Goal: Find contact information: Find contact information

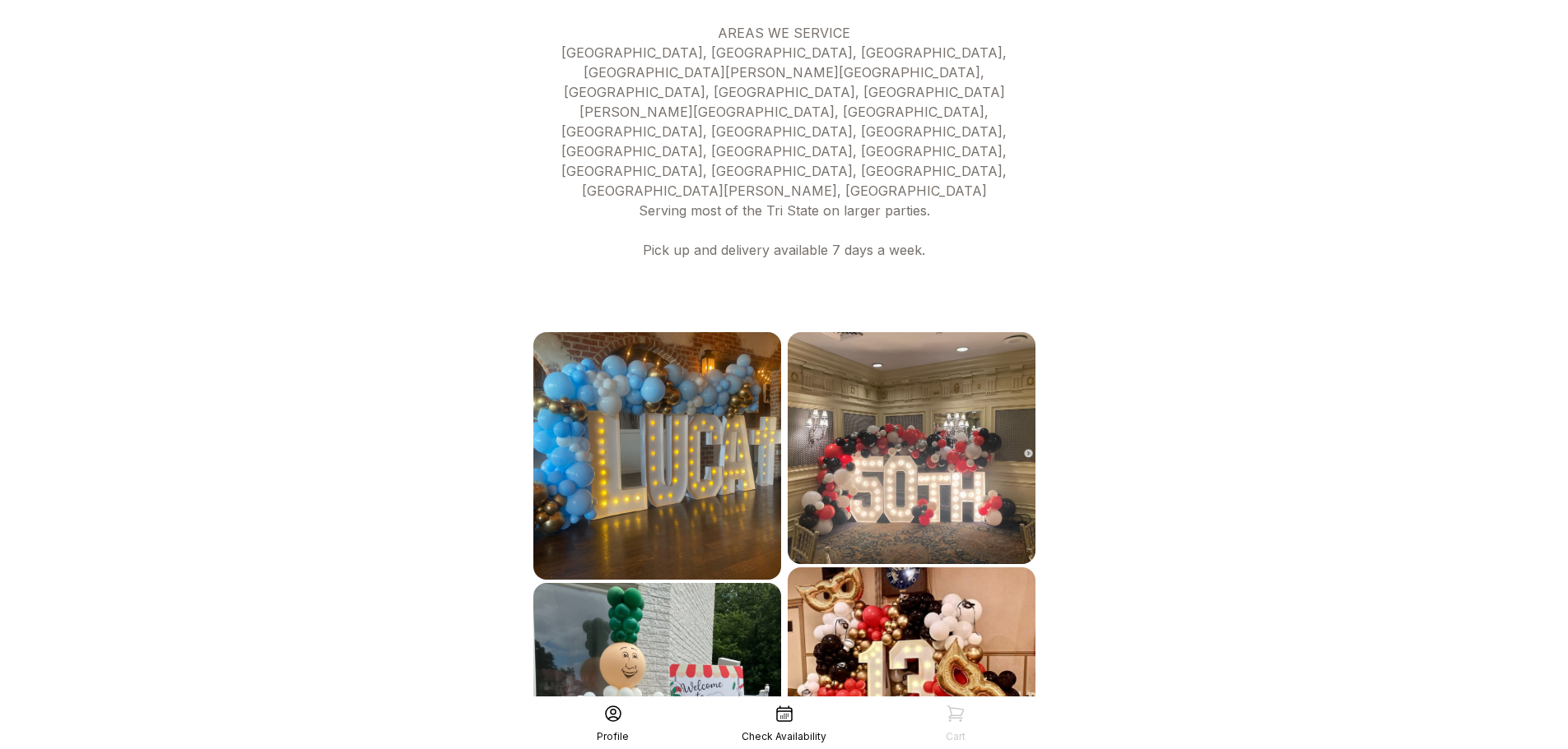
scroll to position [805, 0]
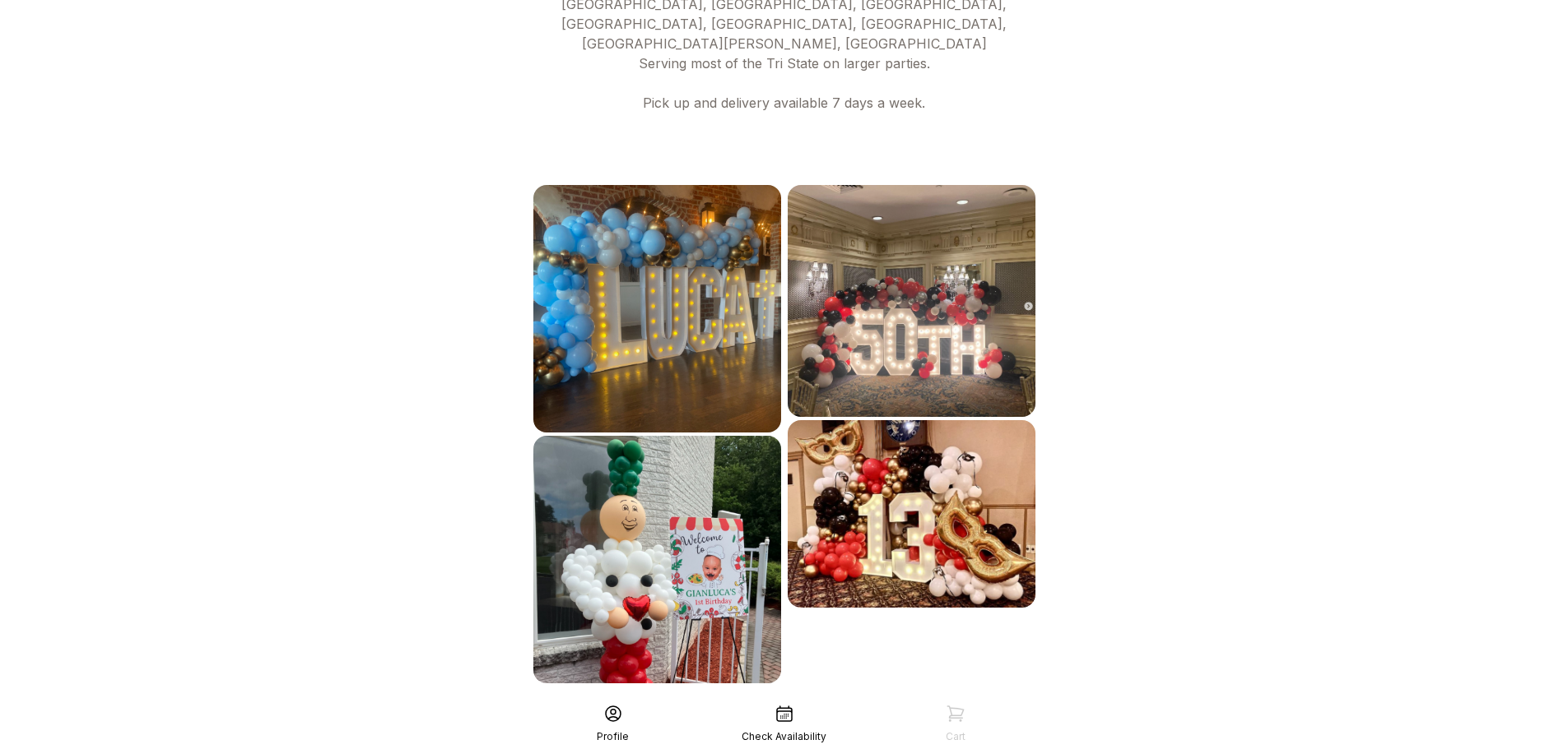
click at [850, 700] on div "See More" at bounding box center [784, 720] width 509 height 40
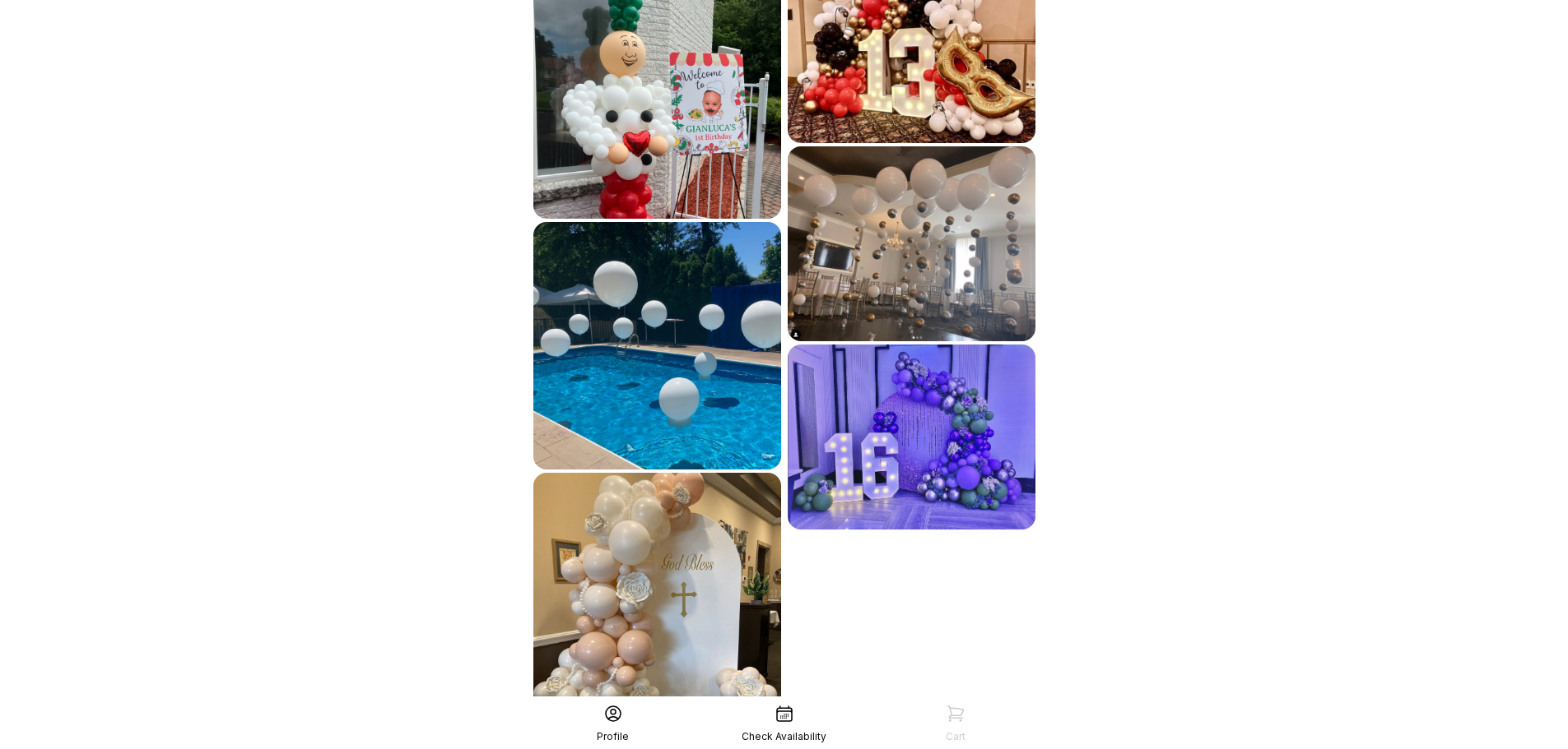
scroll to position [1299, 0]
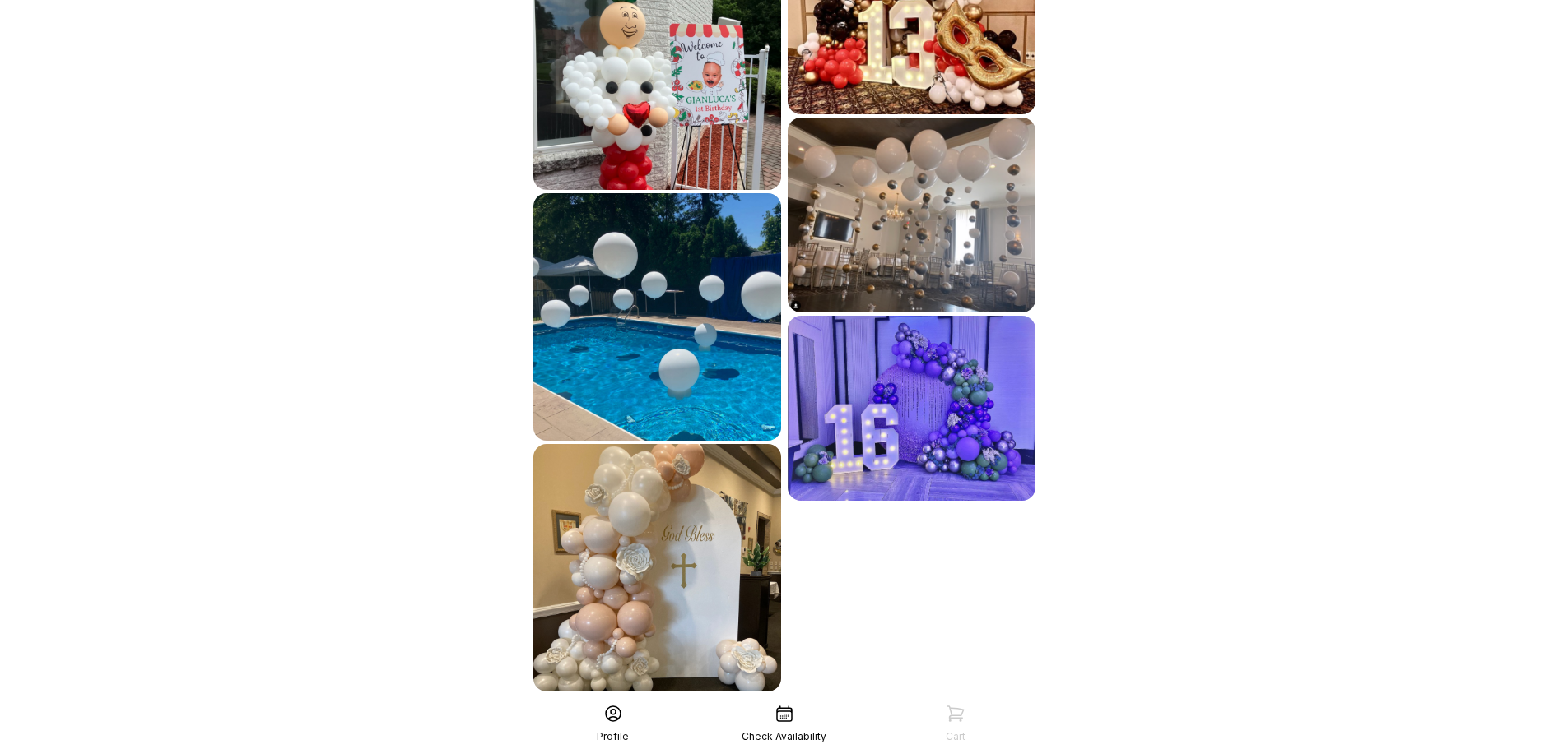
click at [783, 708] on div "See More" at bounding box center [784, 728] width 509 height 40
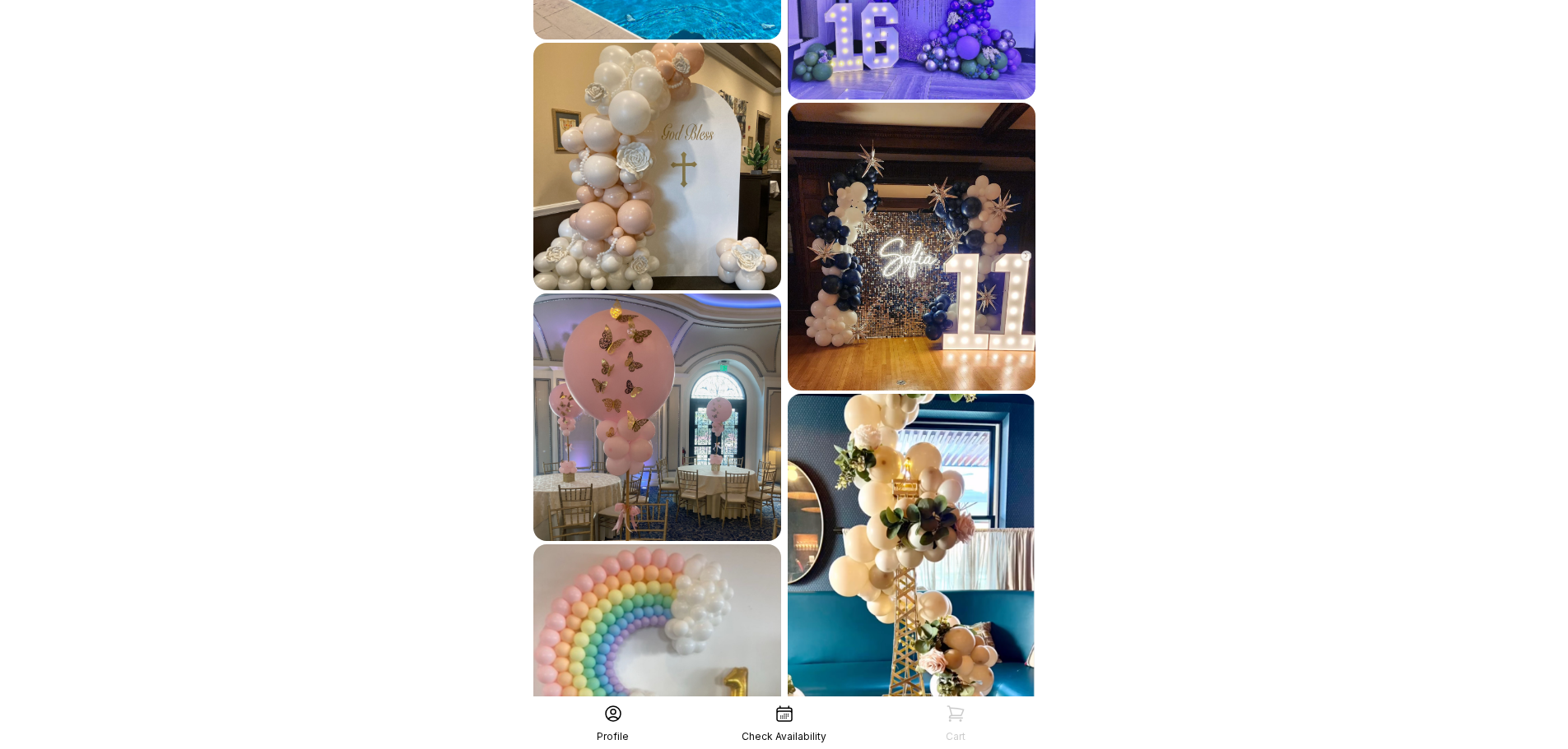
scroll to position [1811, 0]
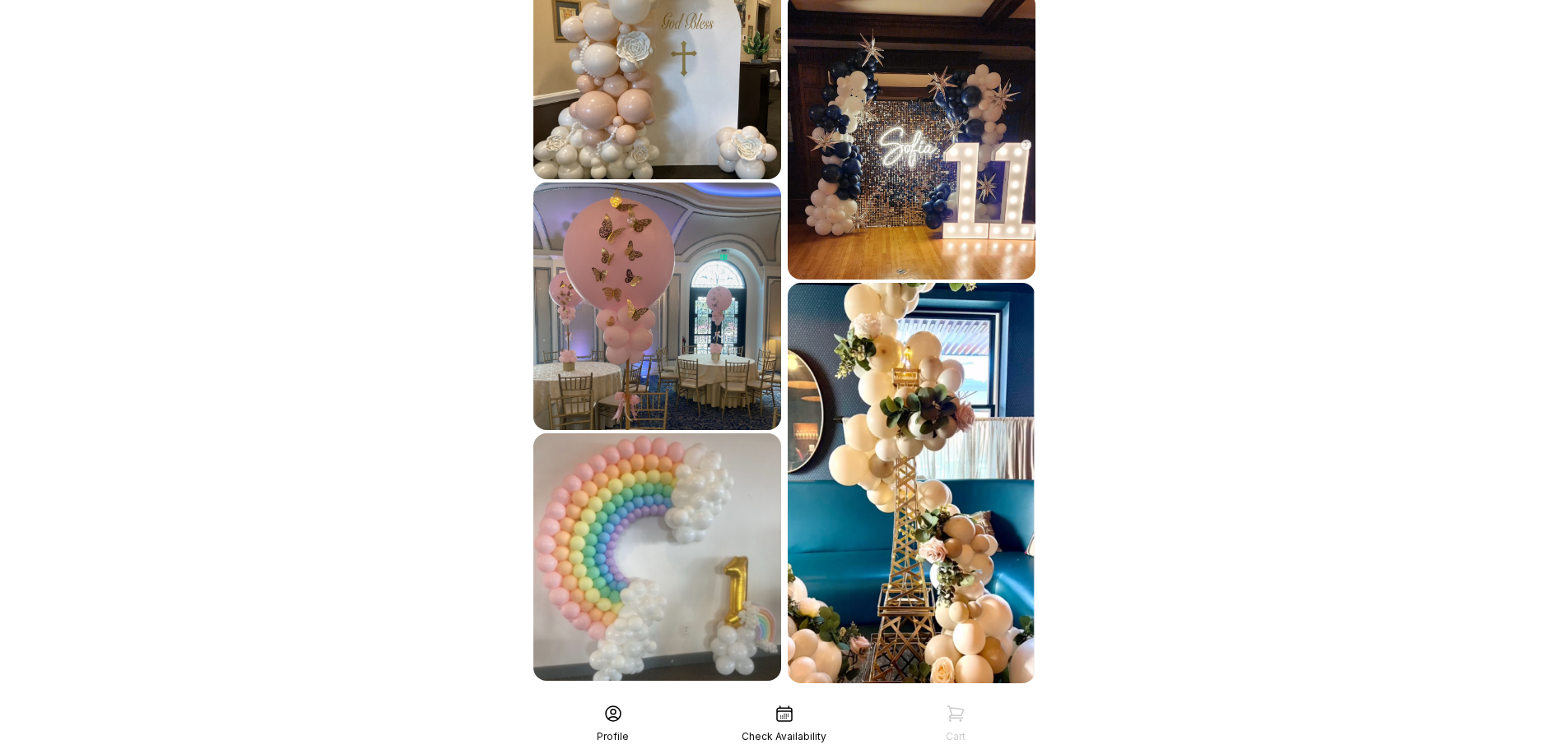
click at [910, 700] on div "See More" at bounding box center [784, 720] width 509 height 40
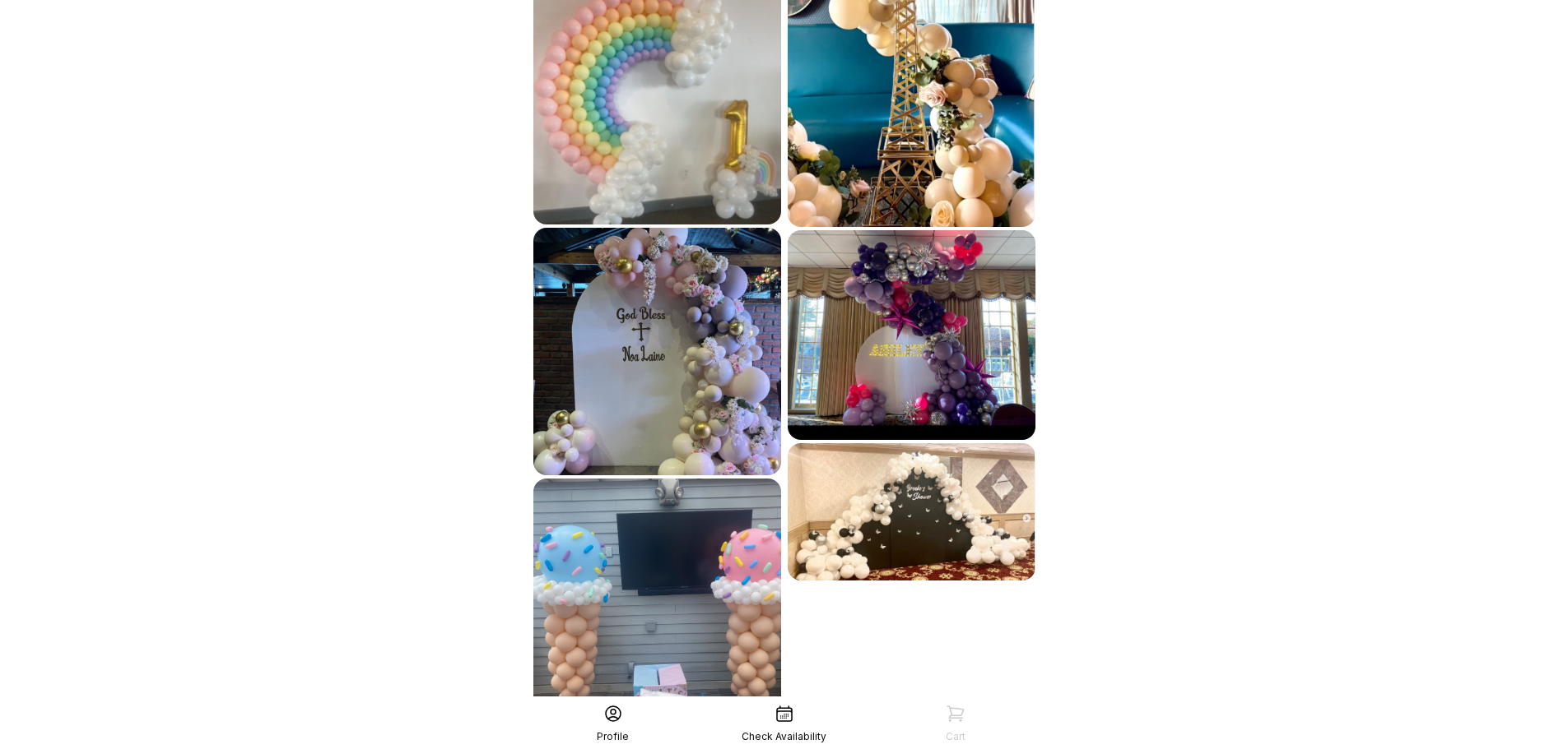
scroll to position [2310, 0]
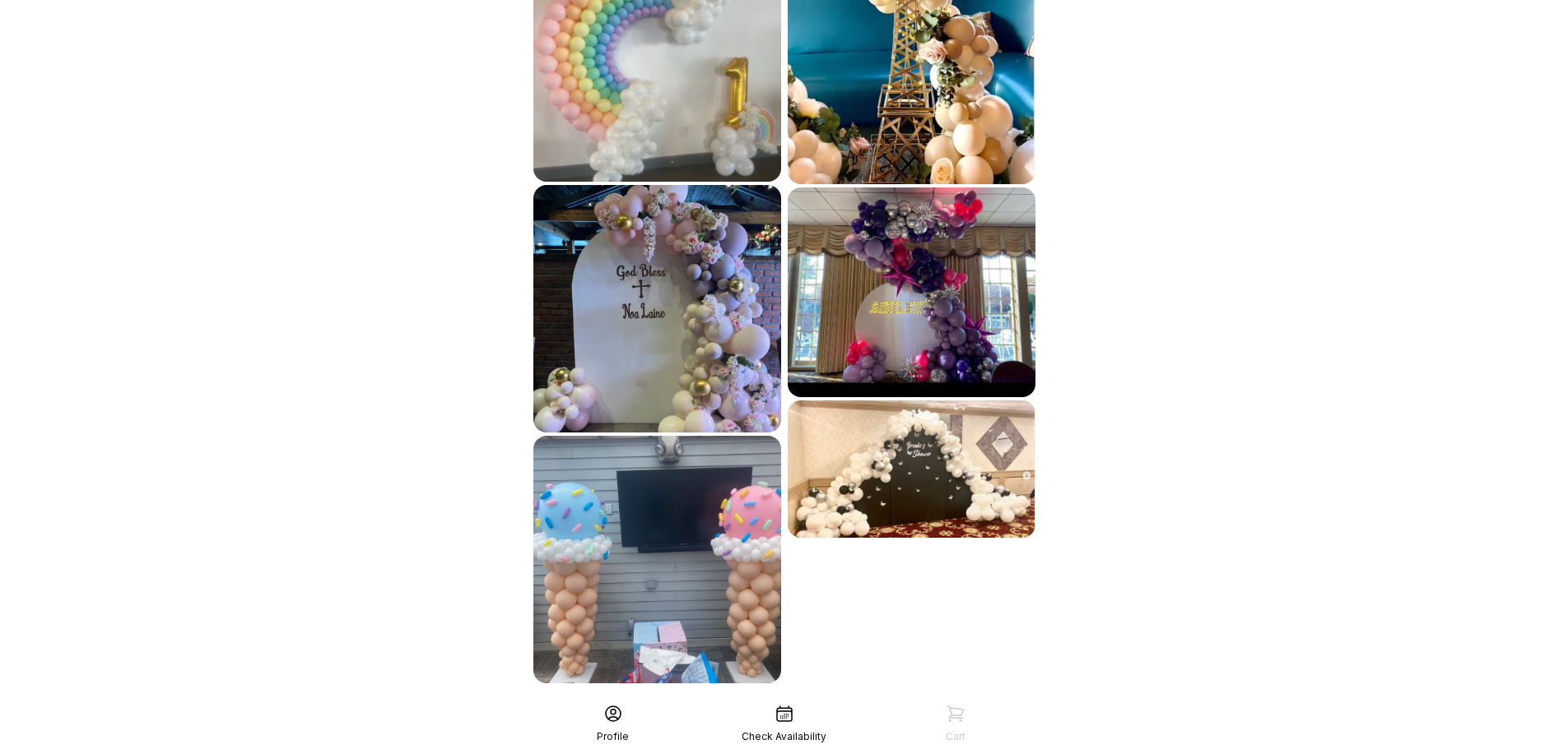
click at [978, 700] on div "See More" at bounding box center [784, 720] width 509 height 40
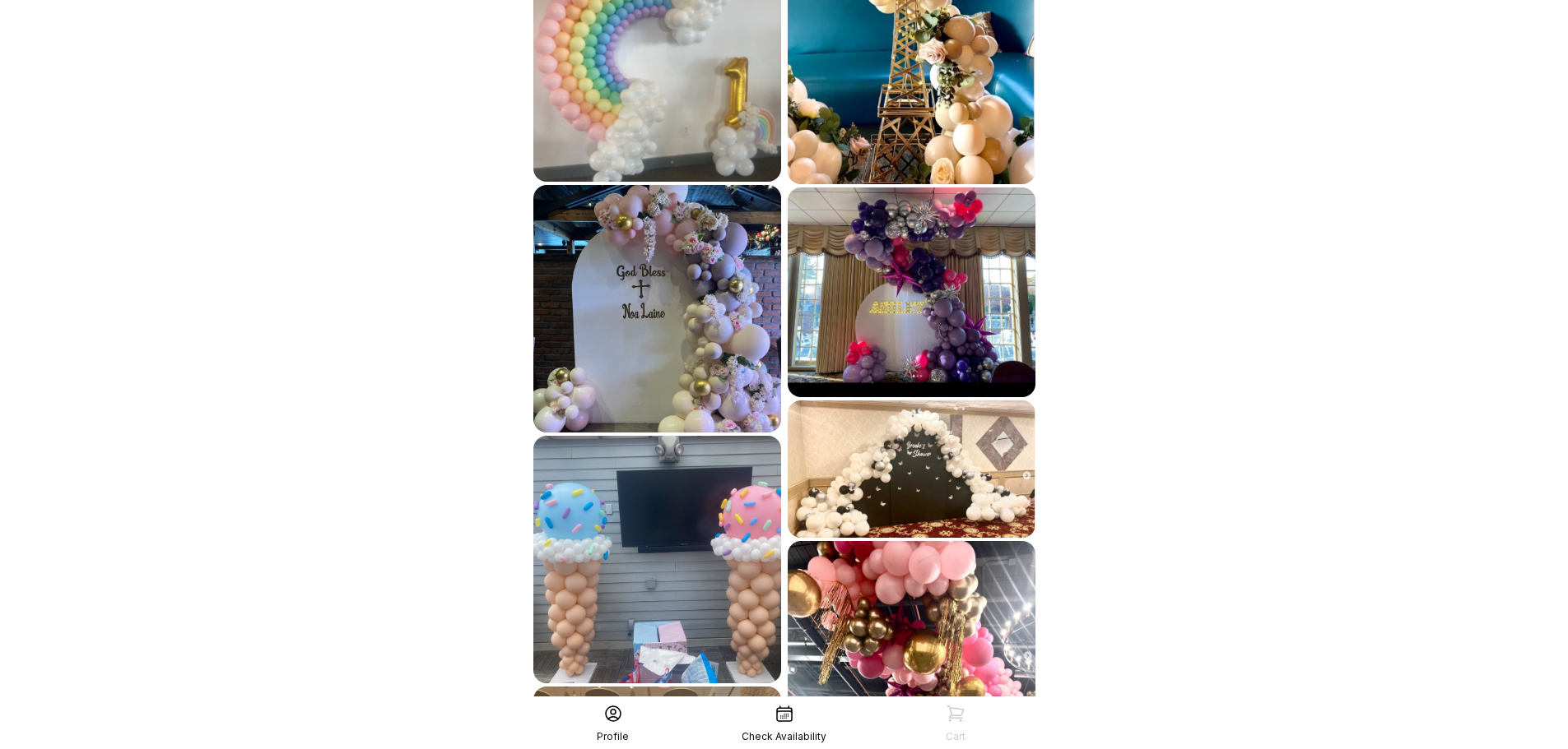
click at [987, 419] on img at bounding box center [911, 469] width 248 height 137
click at [961, 400] on img at bounding box center [911, 469] width 248 height 137
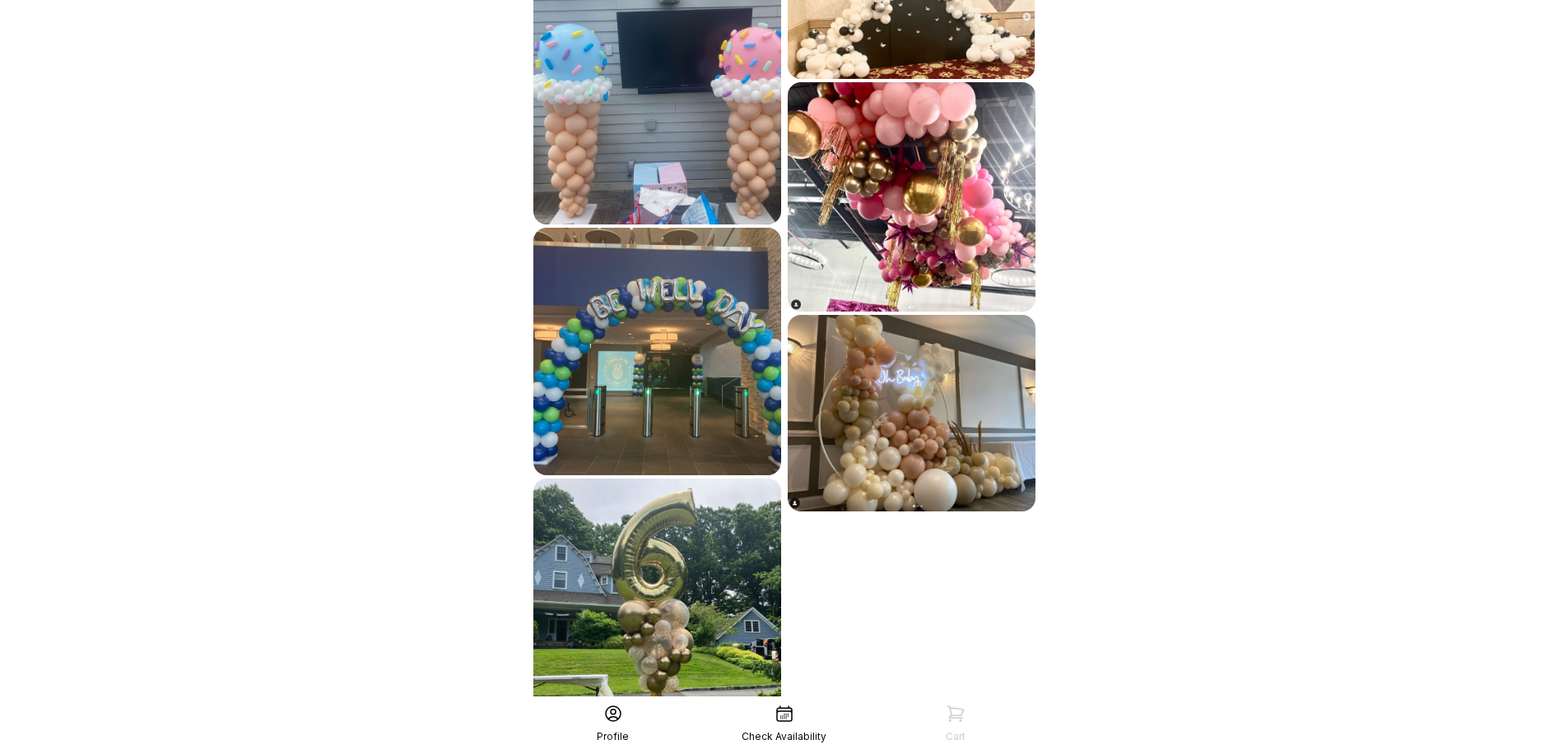
scroll to position [2812, 0]
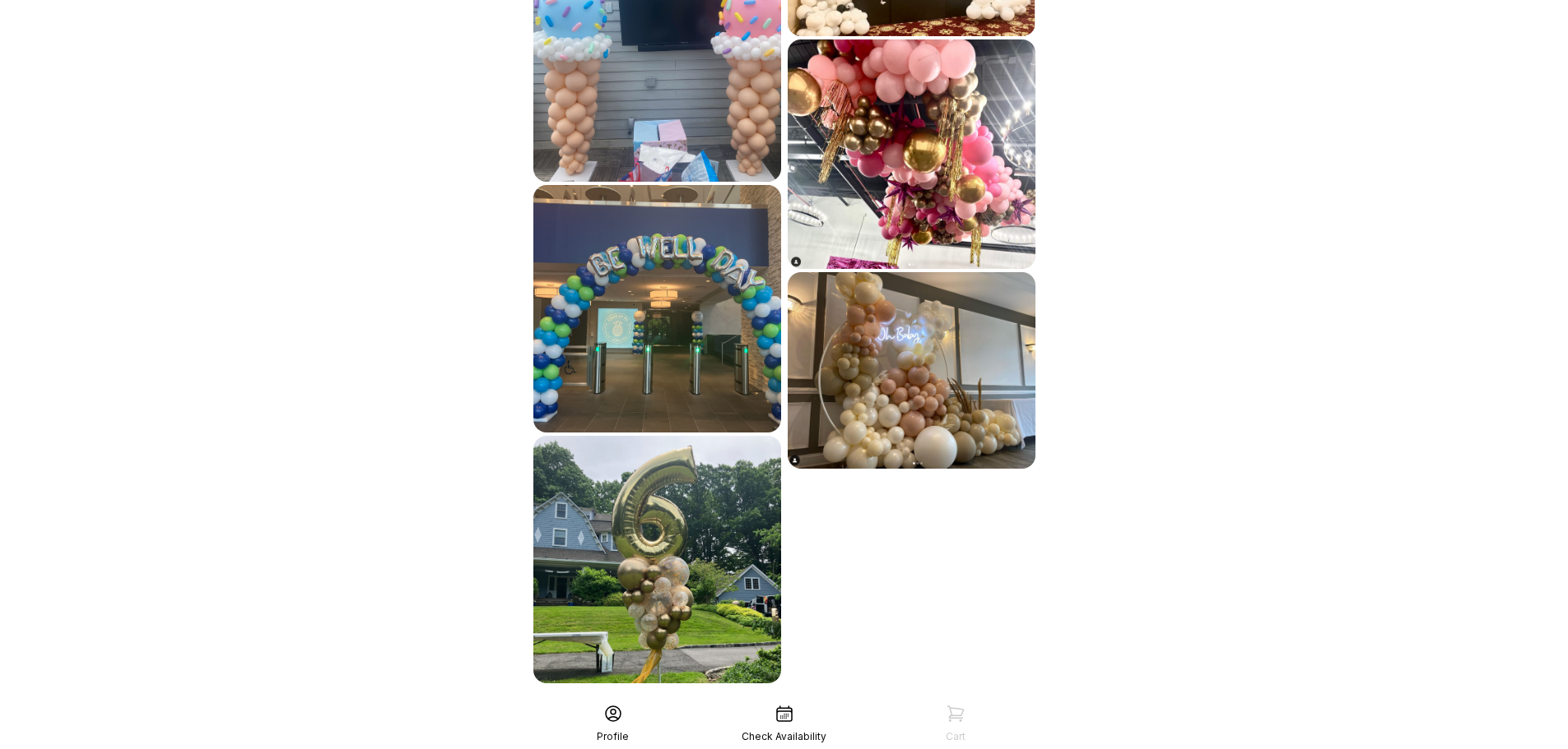
click at [889, 700] on div "See More" at bounding box center [784, 720] width 509 height 40
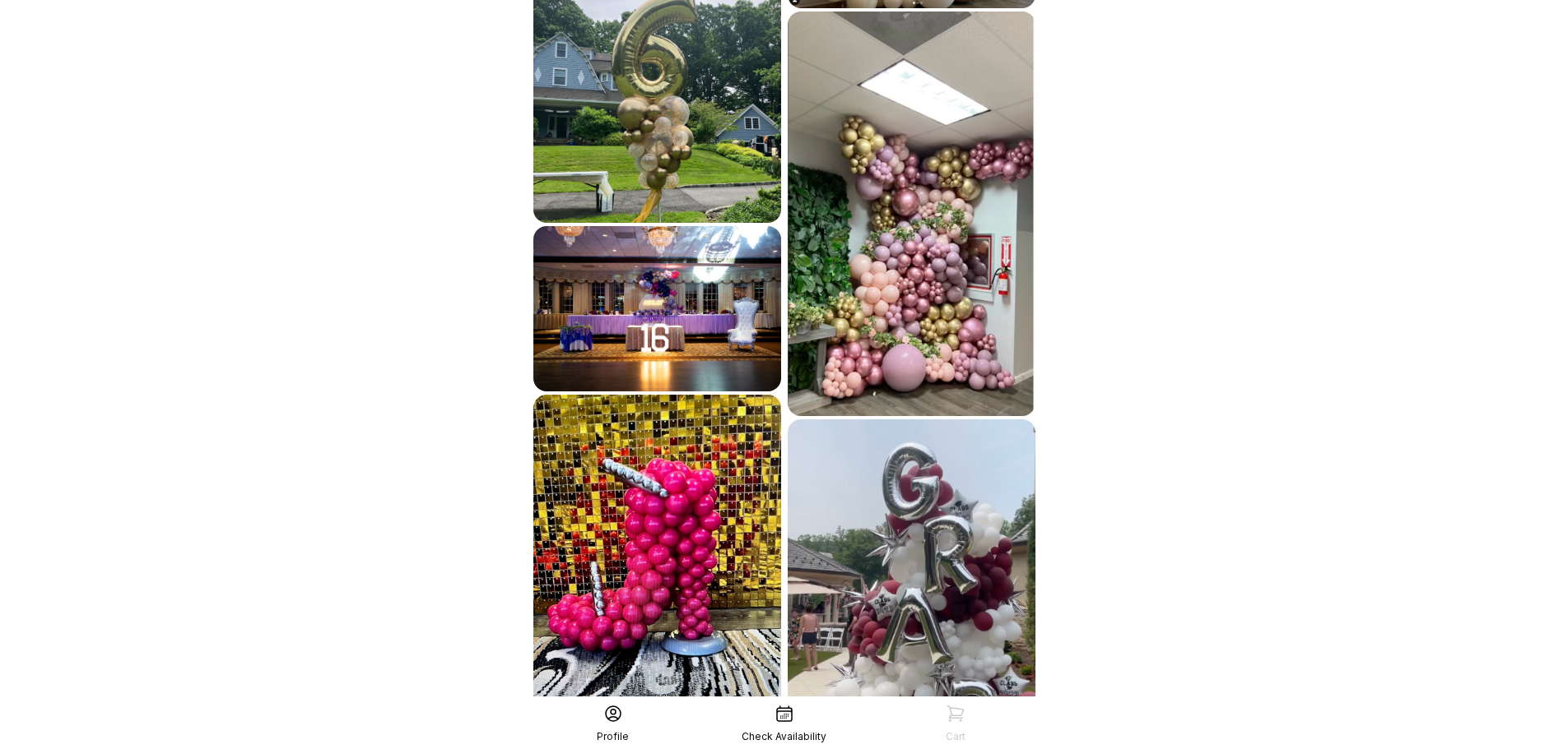
scroll to position [3355, 0]
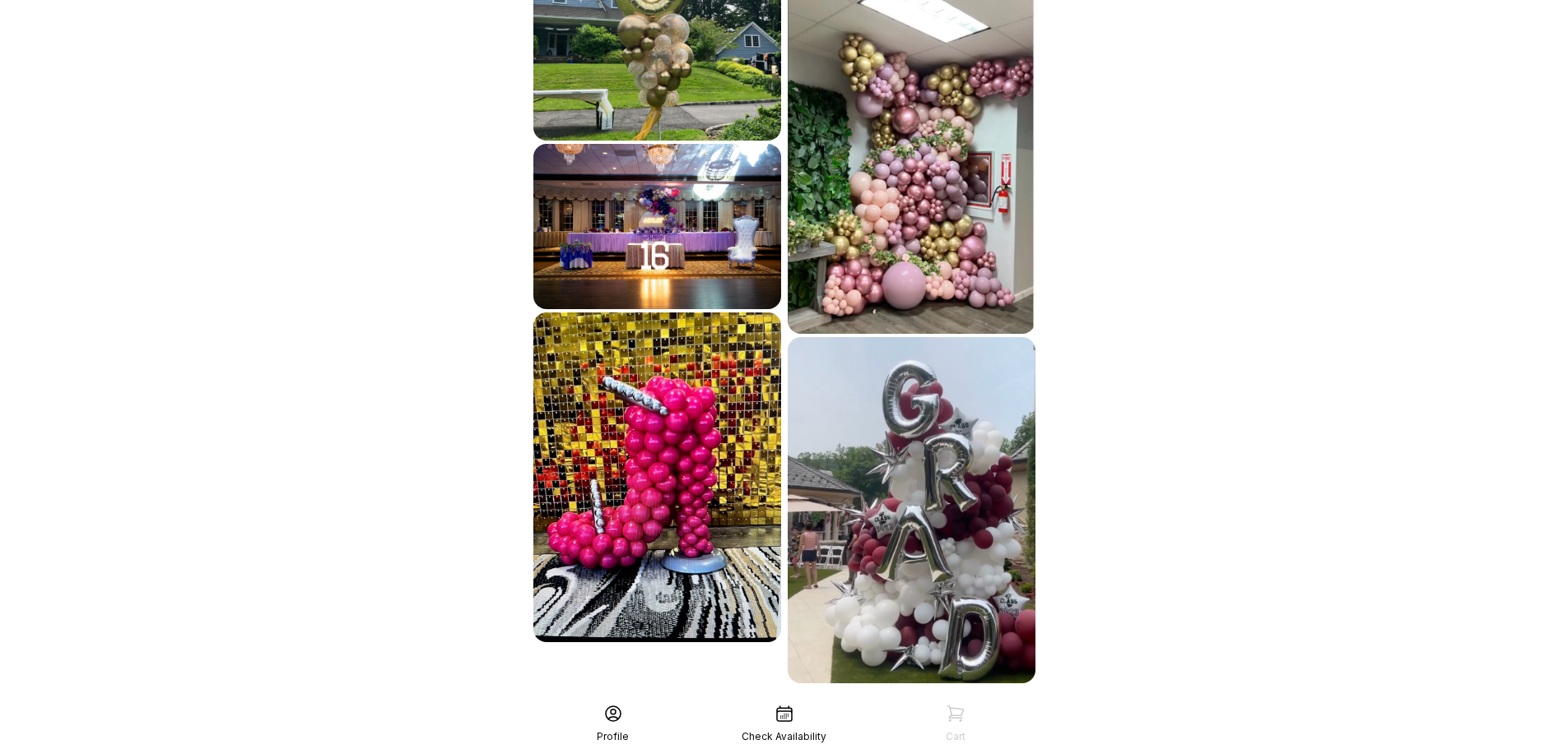
click at [934, 700] on div "See More" at bounding box center [784, 720] width 509 height 40
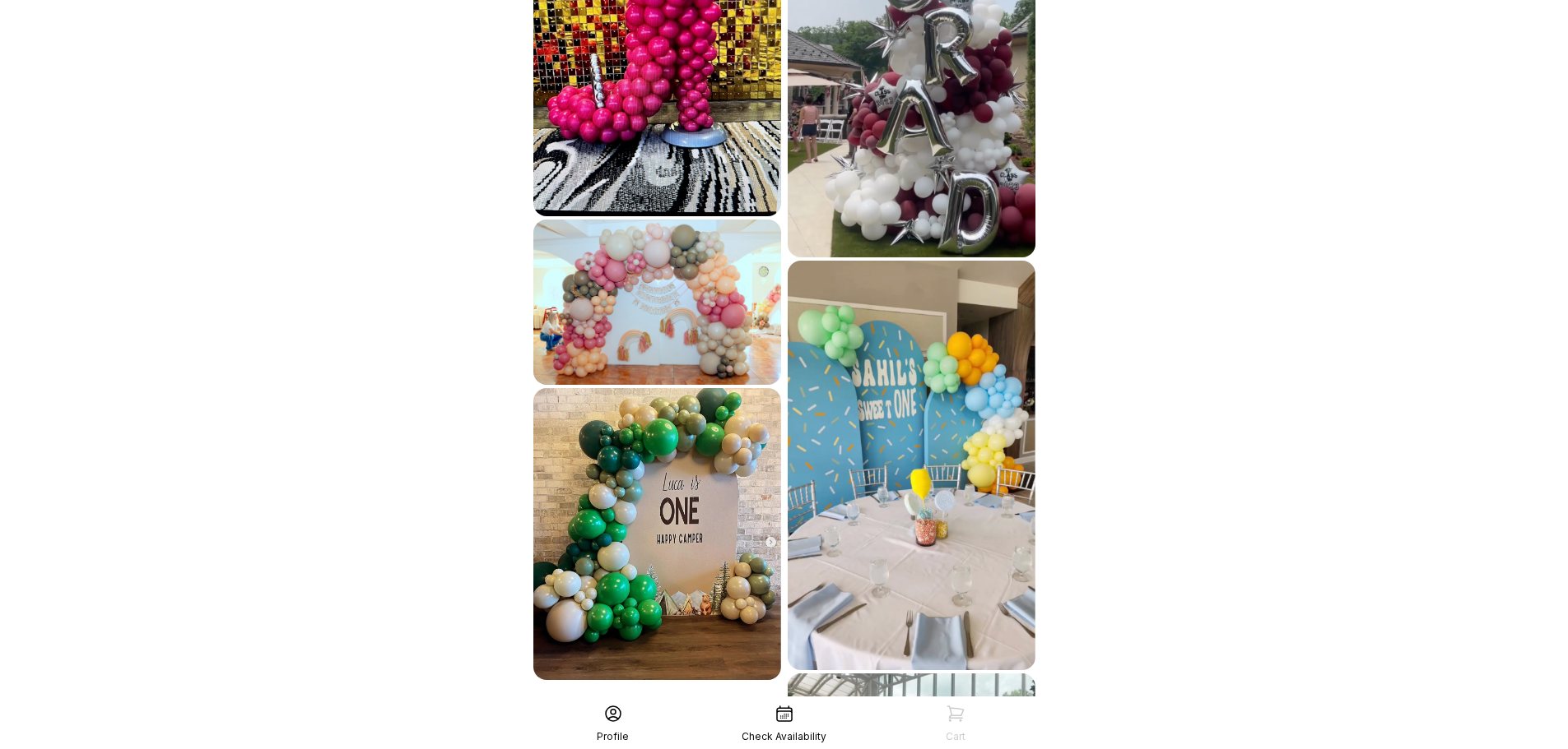
scroll to position [3931, 0]
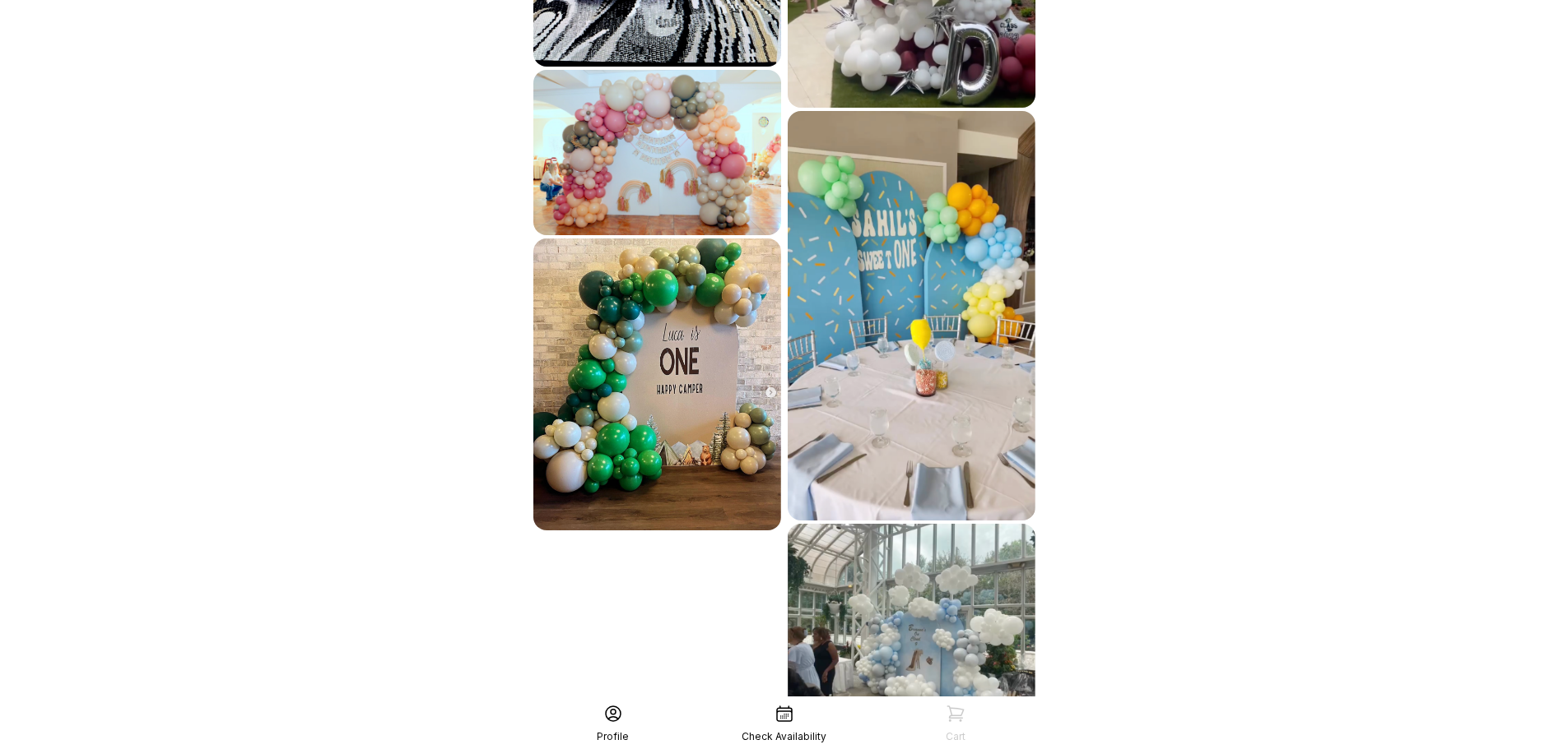
click at [971, 727] on div "See More" at bounding box center [784, 747] width 509 height 40
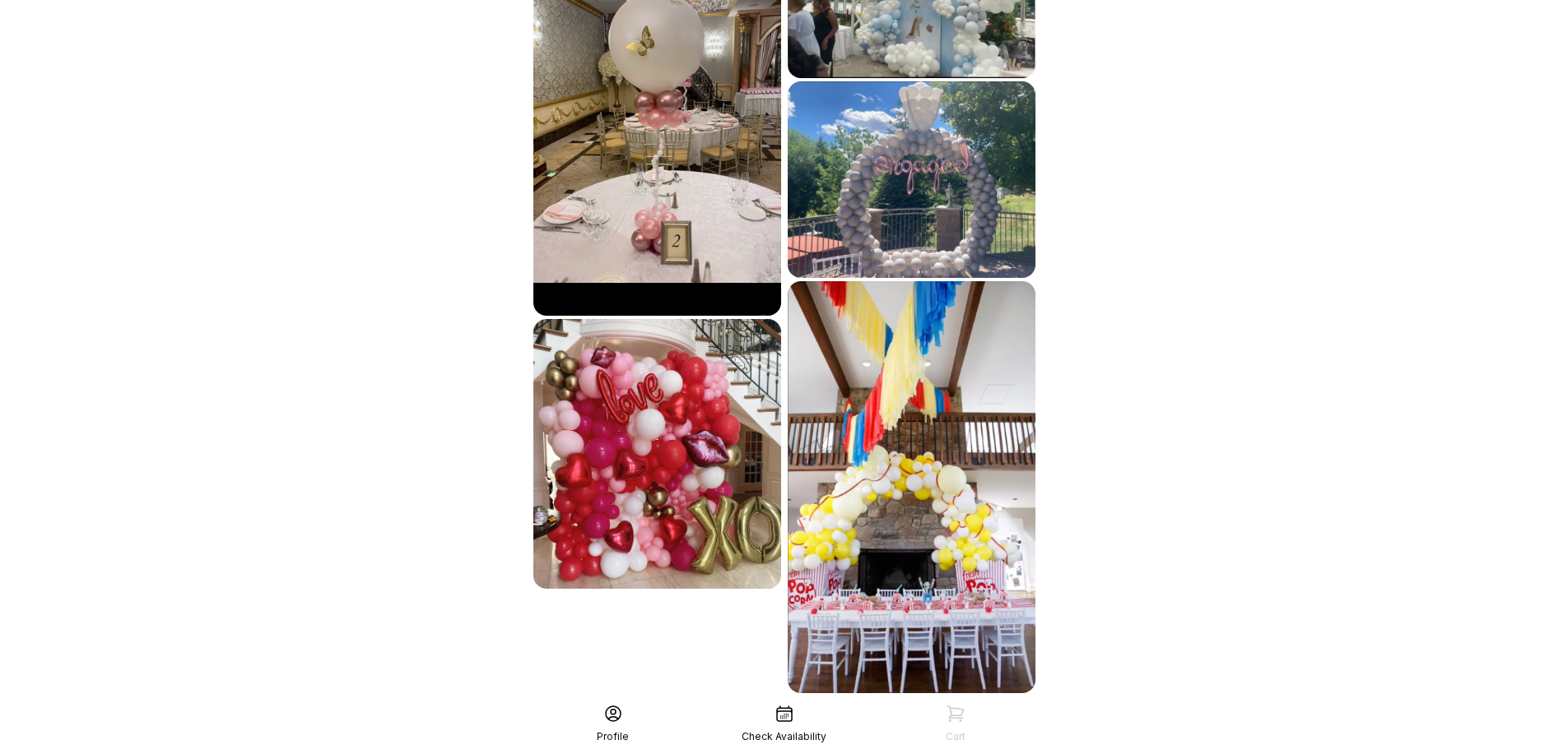
scroll to position [4573, 0]
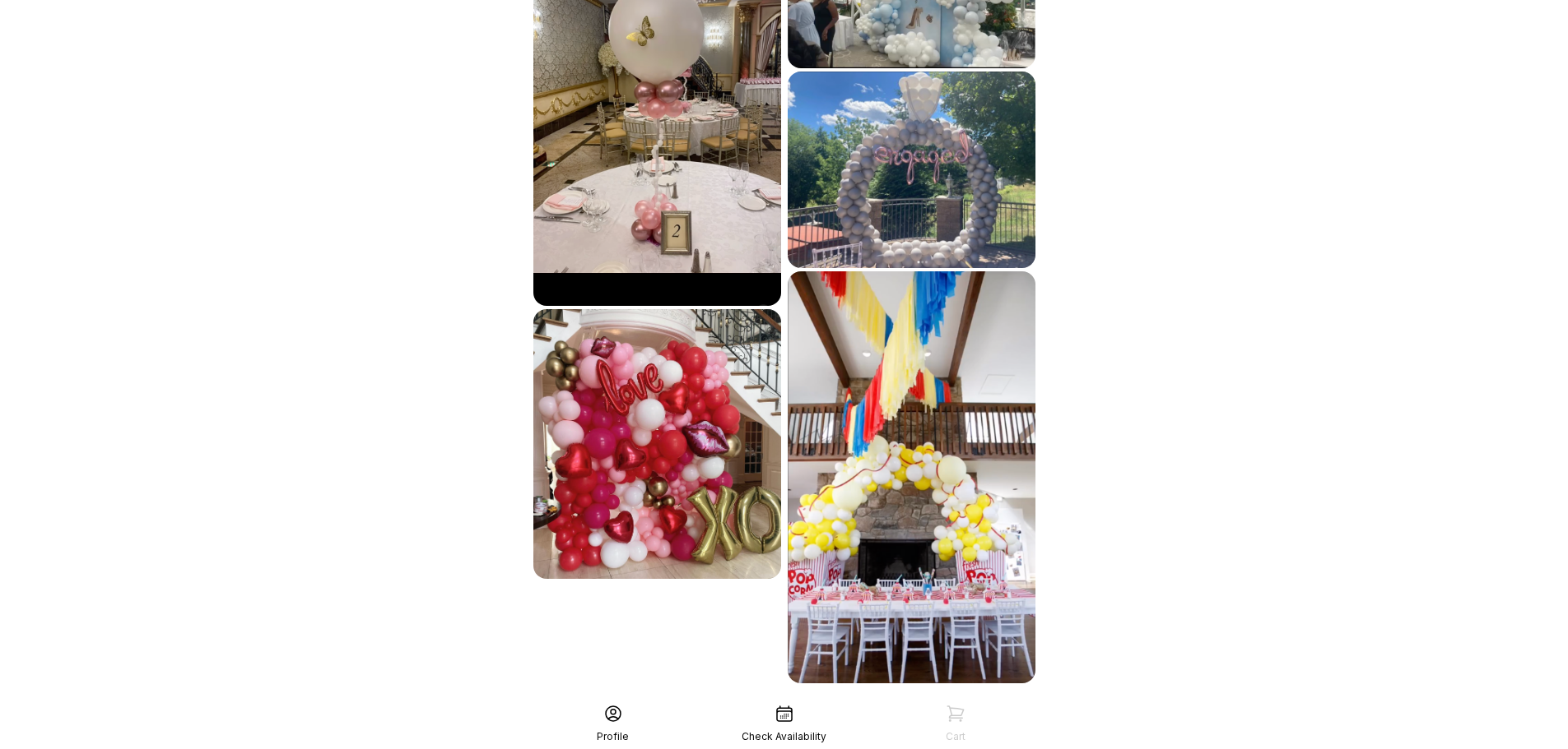
click at [974, 700] on div "See More" at bounding box center [784, 720] width 509 height 40
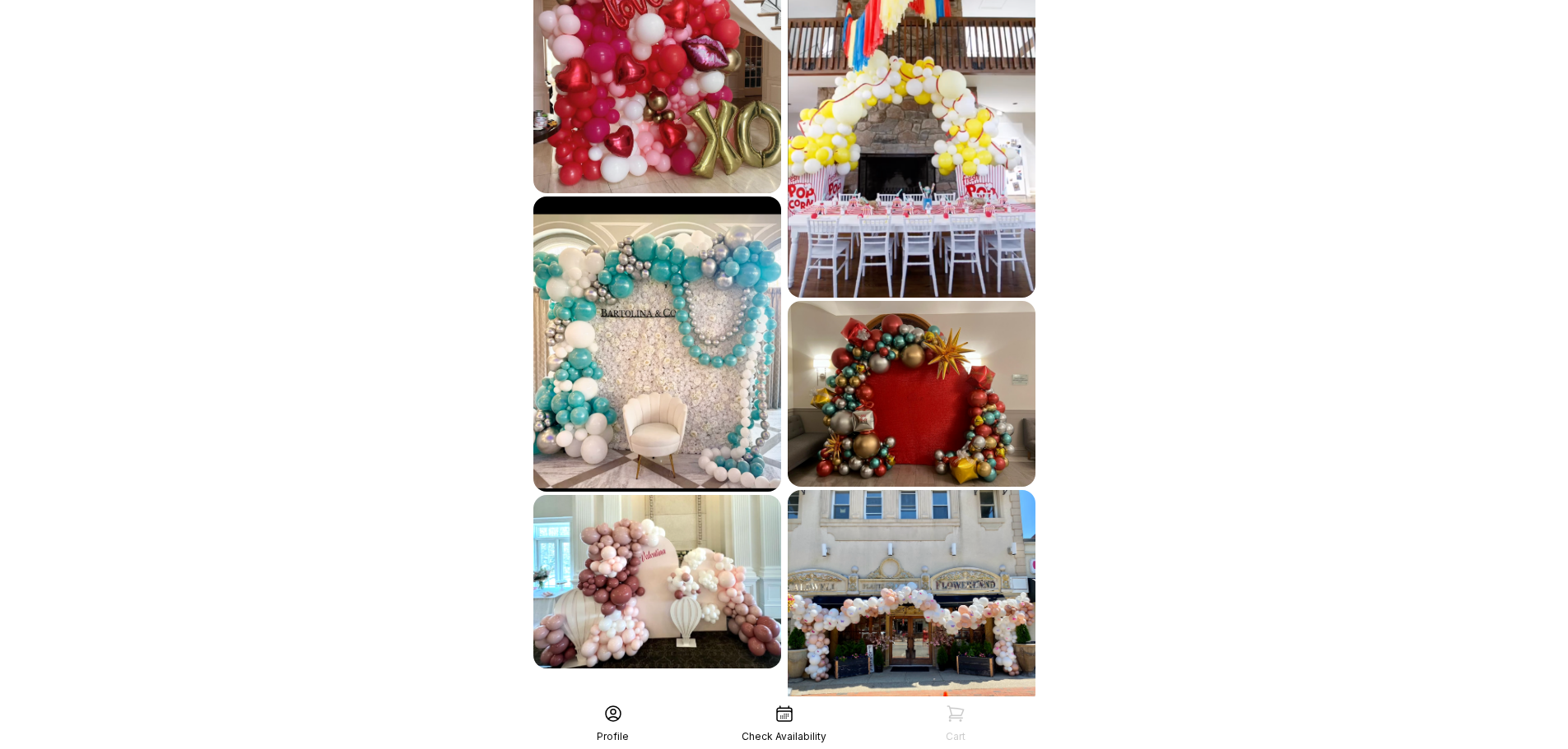
scroll to position [4982, 0]
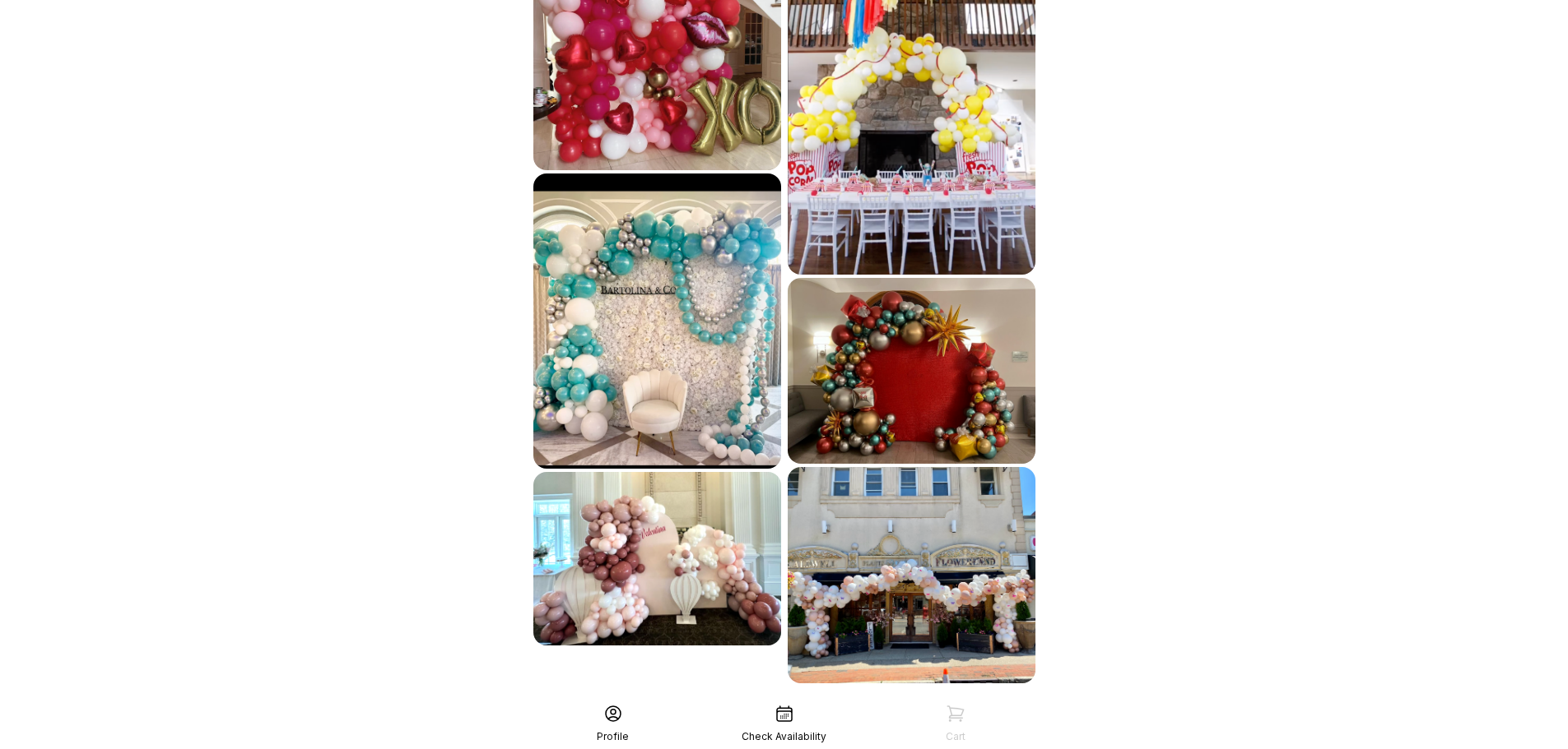
click at [936, 700] on div "See More" at bounding box center [784, 720] width 509 height 40
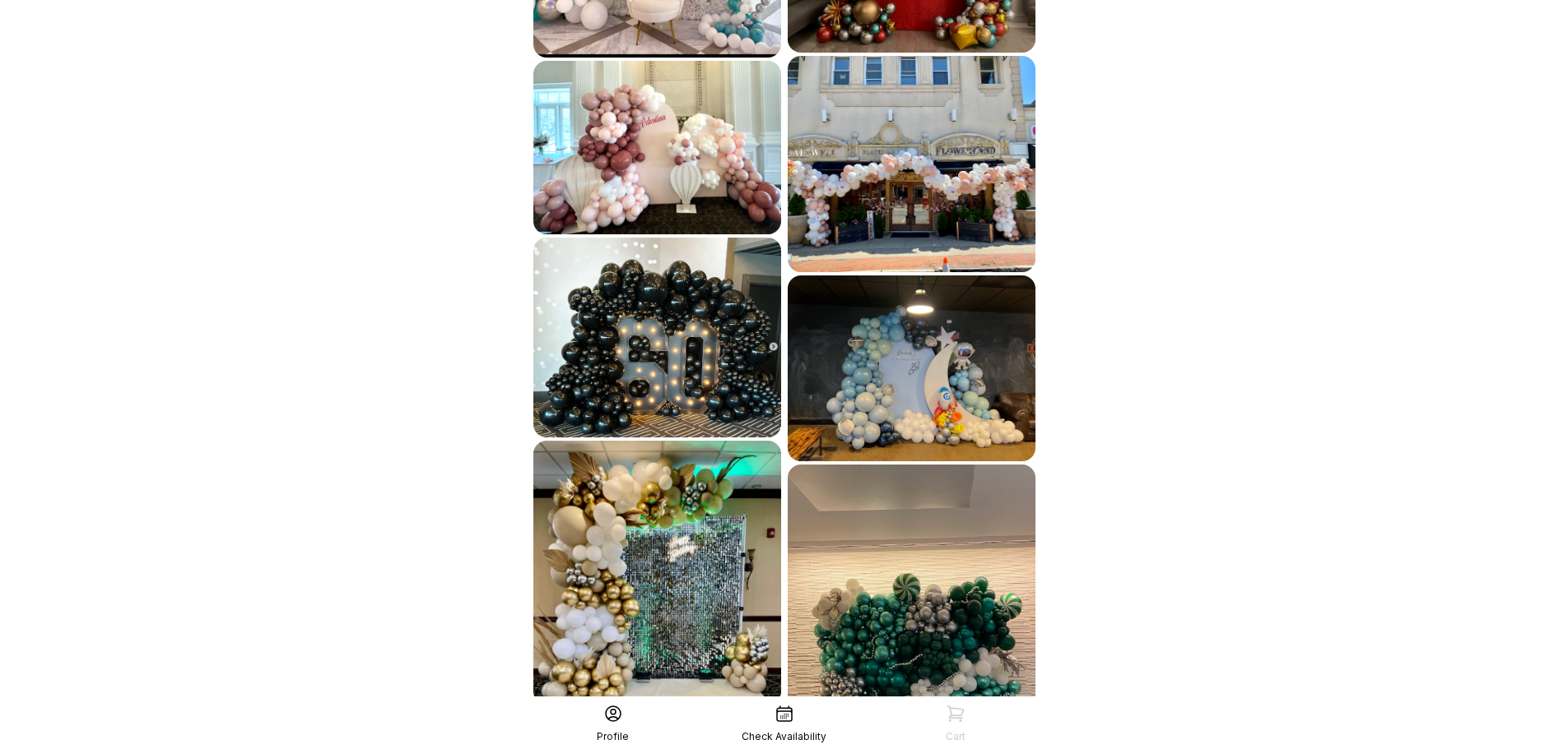
scroll to position [5475, 0]
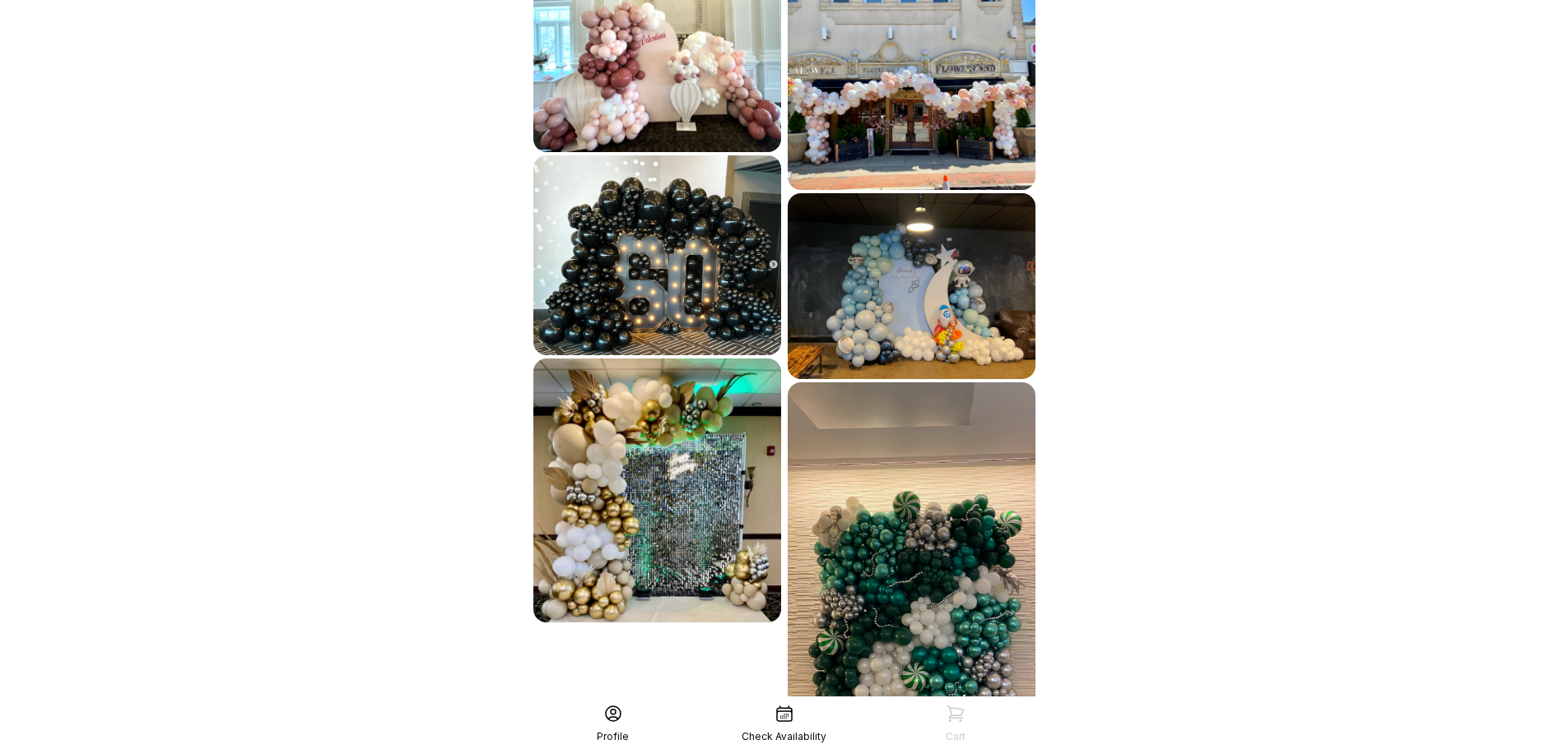
click at [970, 728] on div "See More" at bounding box center [784, 748] width 509 height 40
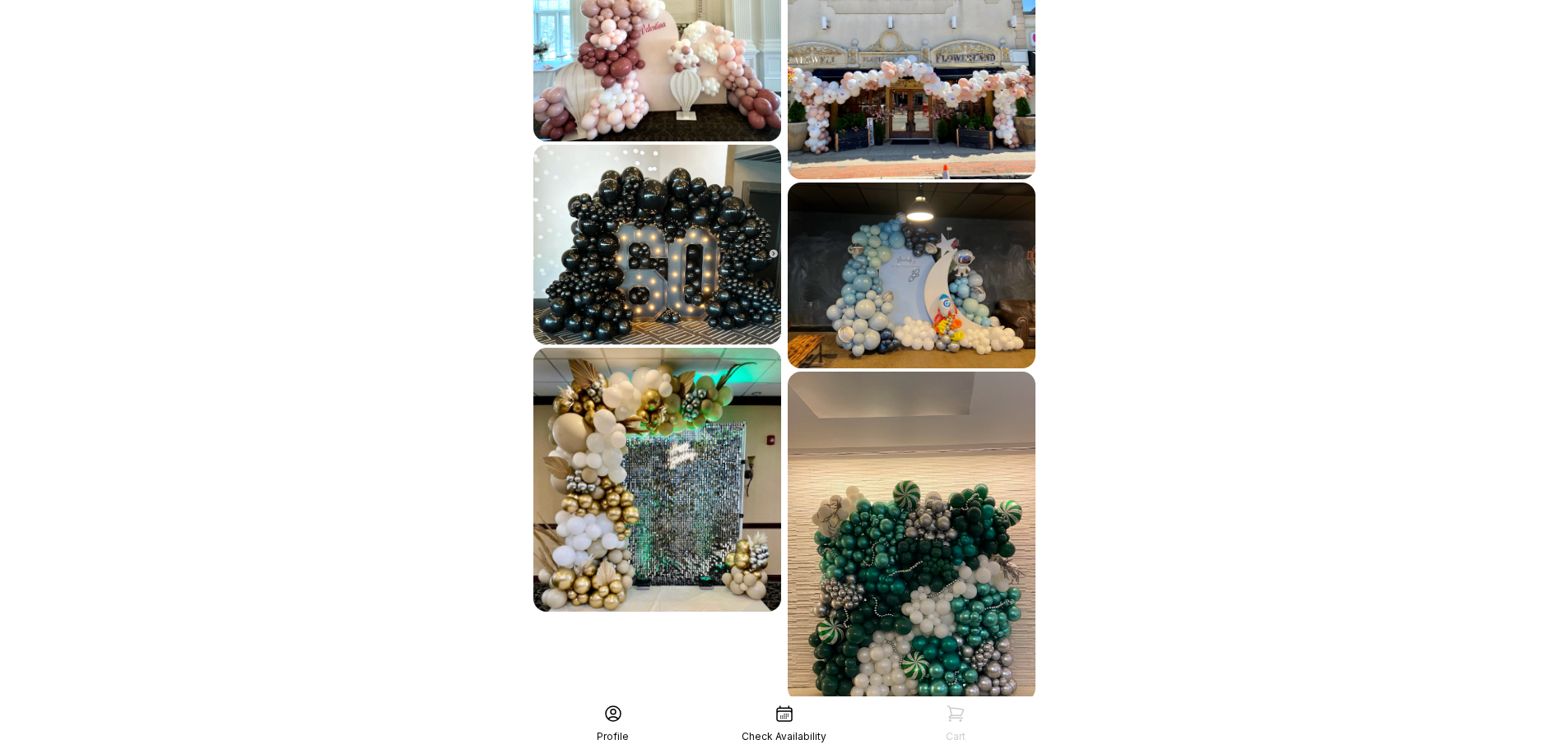
scroll to position [5504, 0]
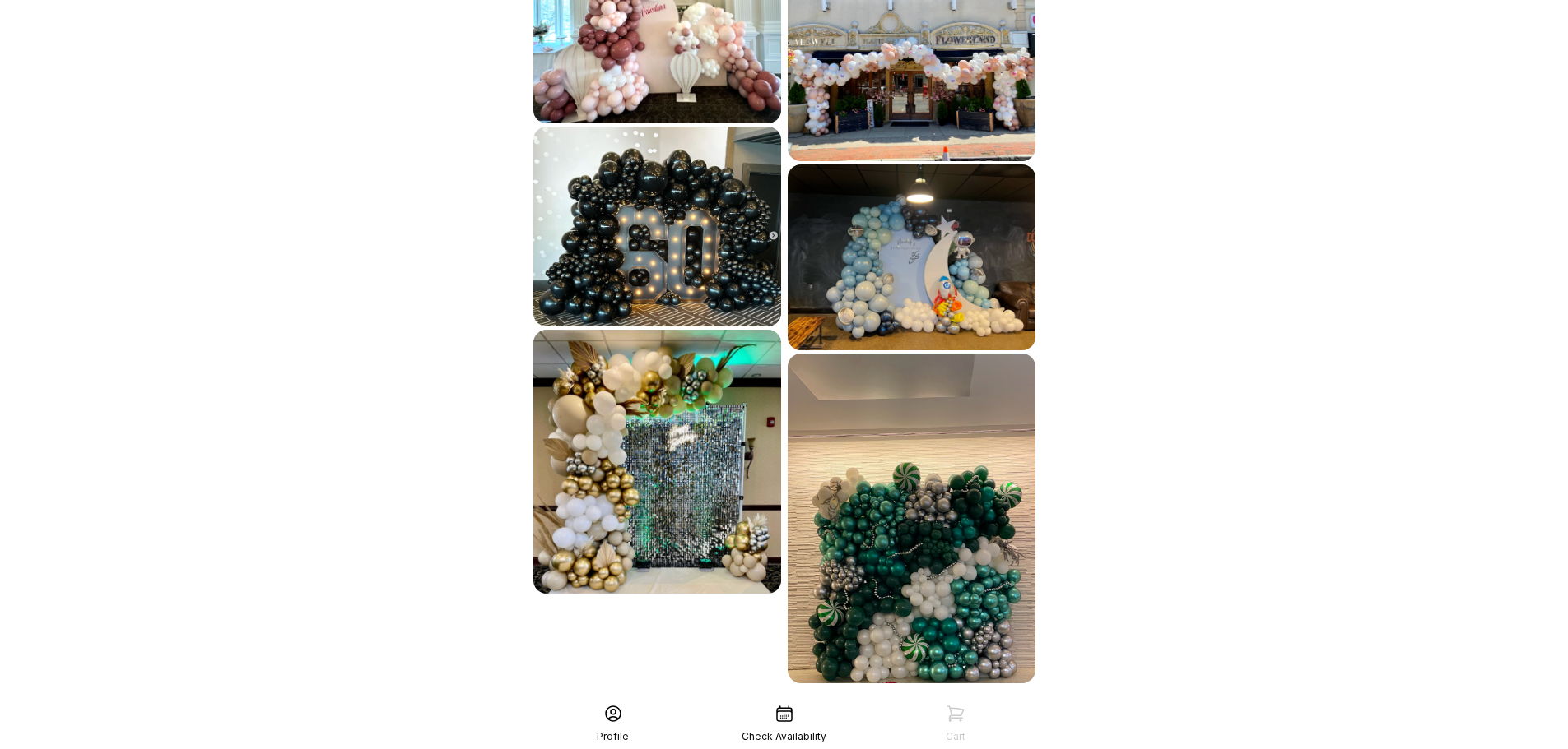
click at [936, 700] on div "See More" at bounding box center [784, 720] width 509 height 40
click at [952, 700] on div "See More" at bounding box center [784, 720] width 509 height 40
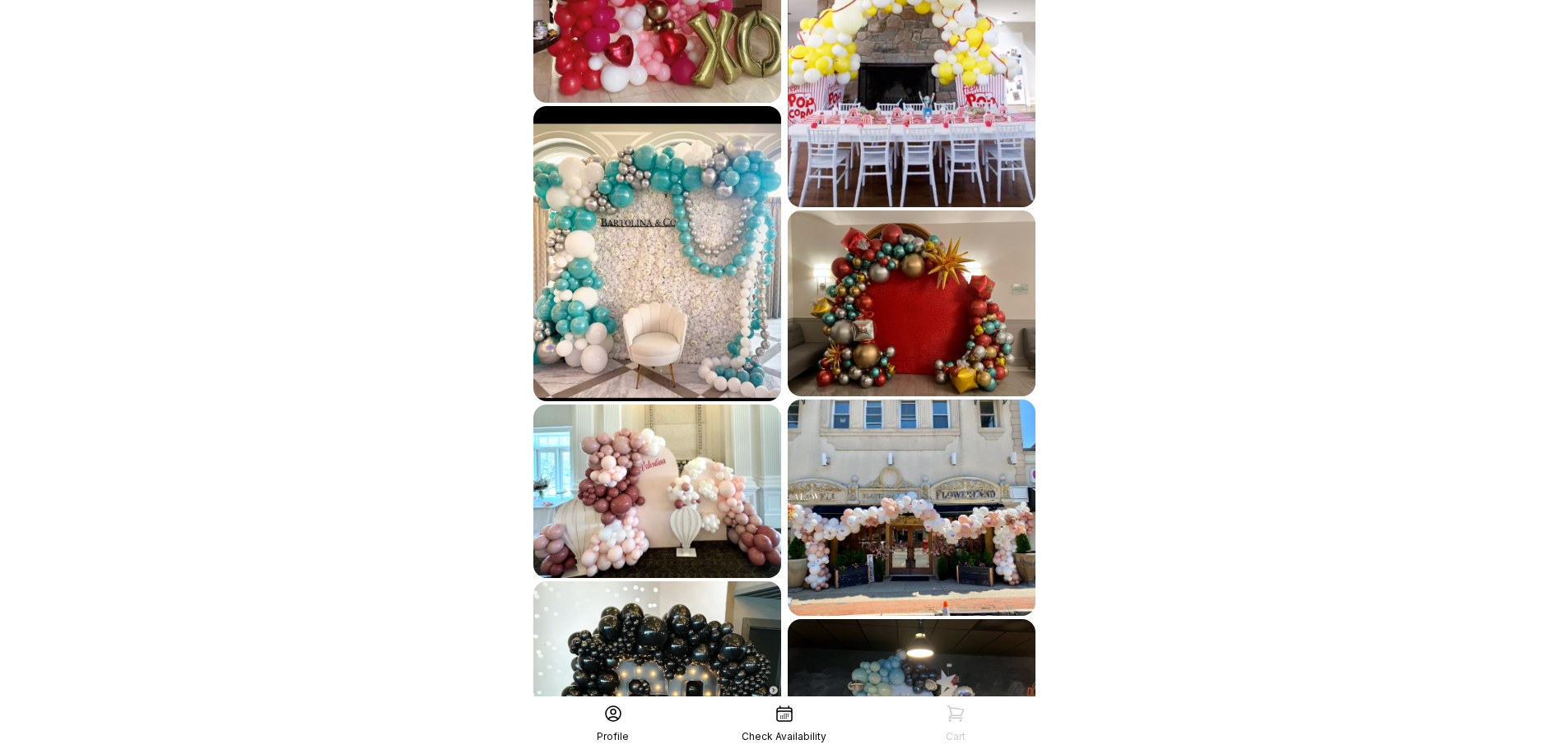
scroll to position [5422, 0]
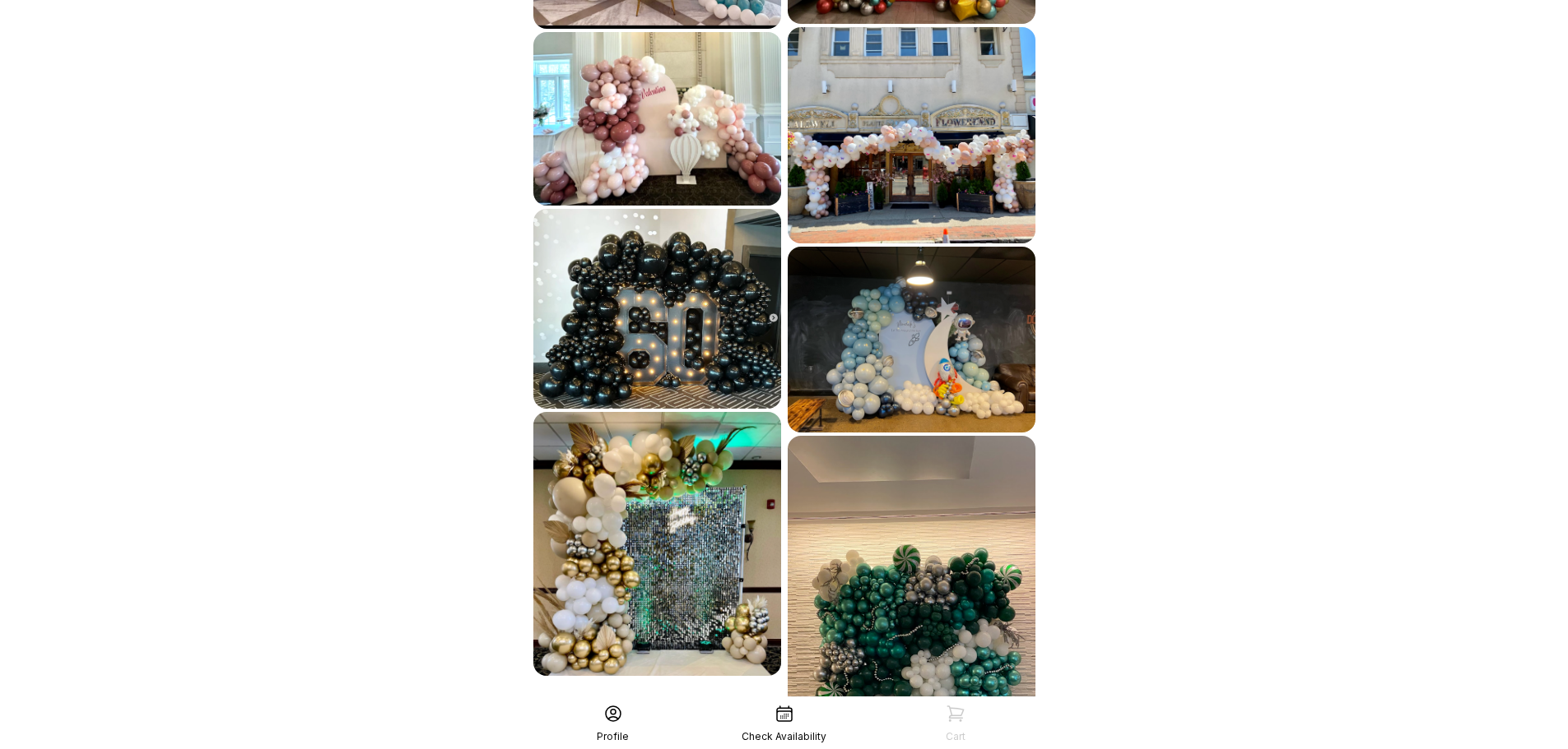
click at [626, 721] on div "Profile" at bounding box center [613, 724] width 171 height 40
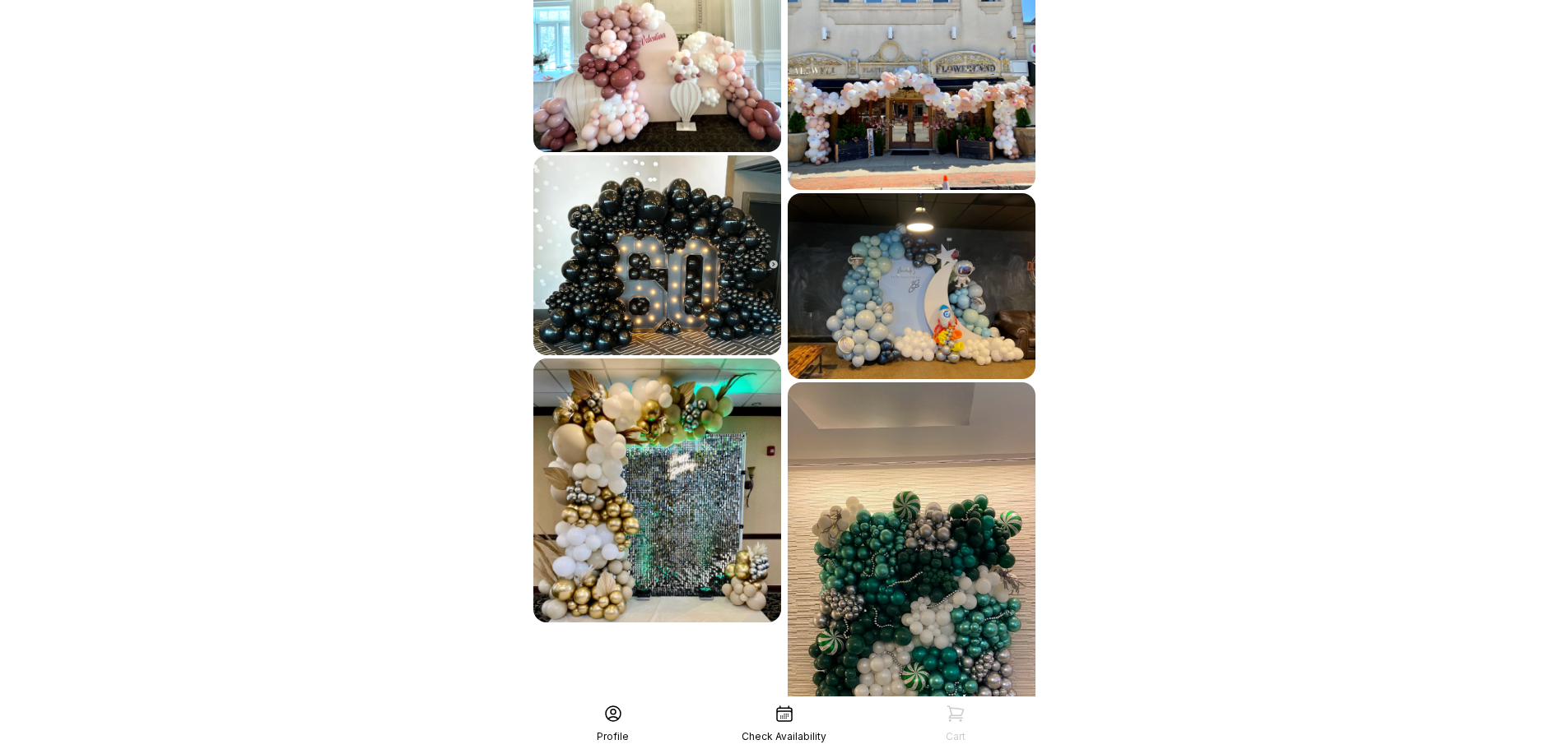
scroll to position [5504, 0]
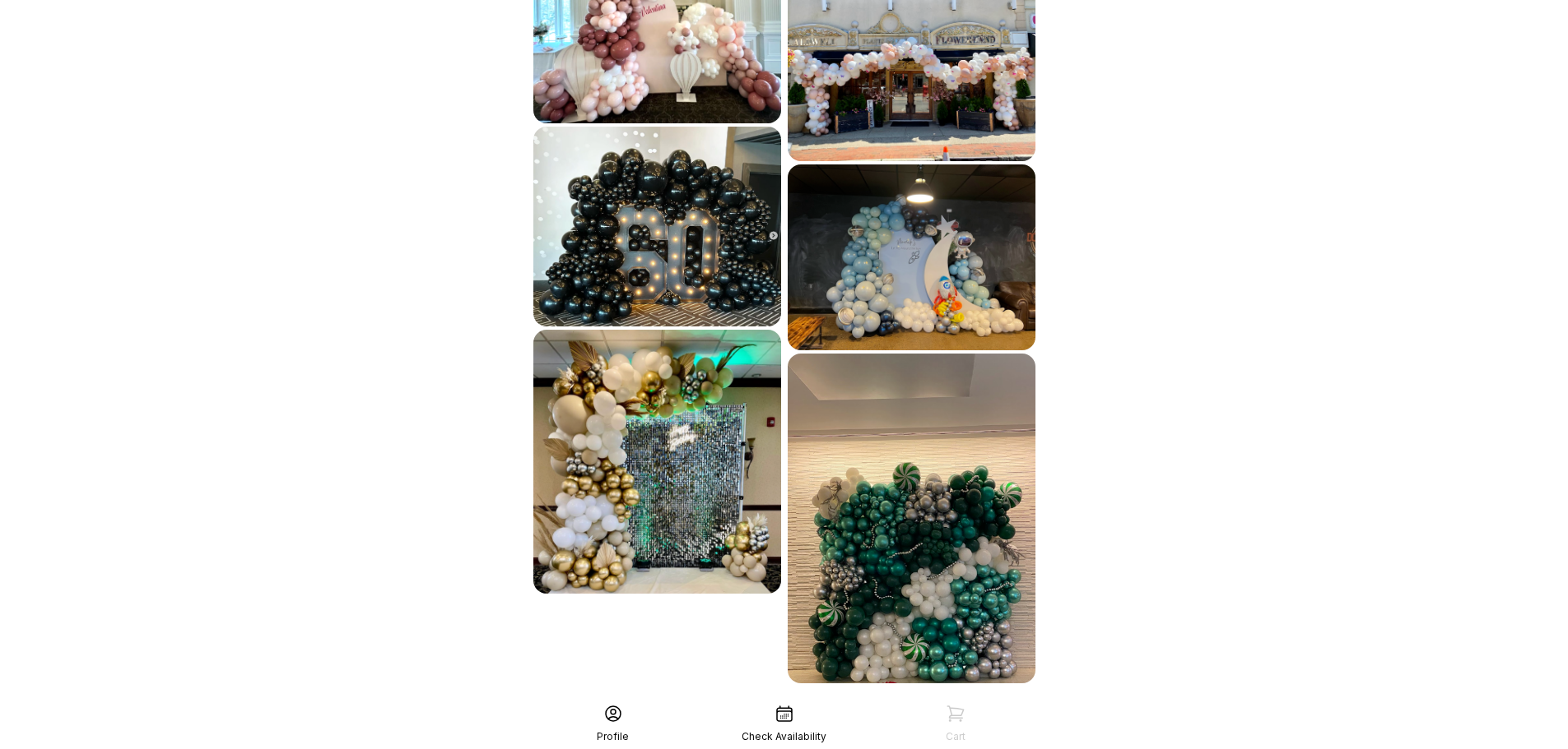
click at [687, 700] on div "See More" at bounding box center [784, 720] width 509 height 40
click at [597, 722] on div "Profile" at bounding box center [613, 724] width 171 height 40
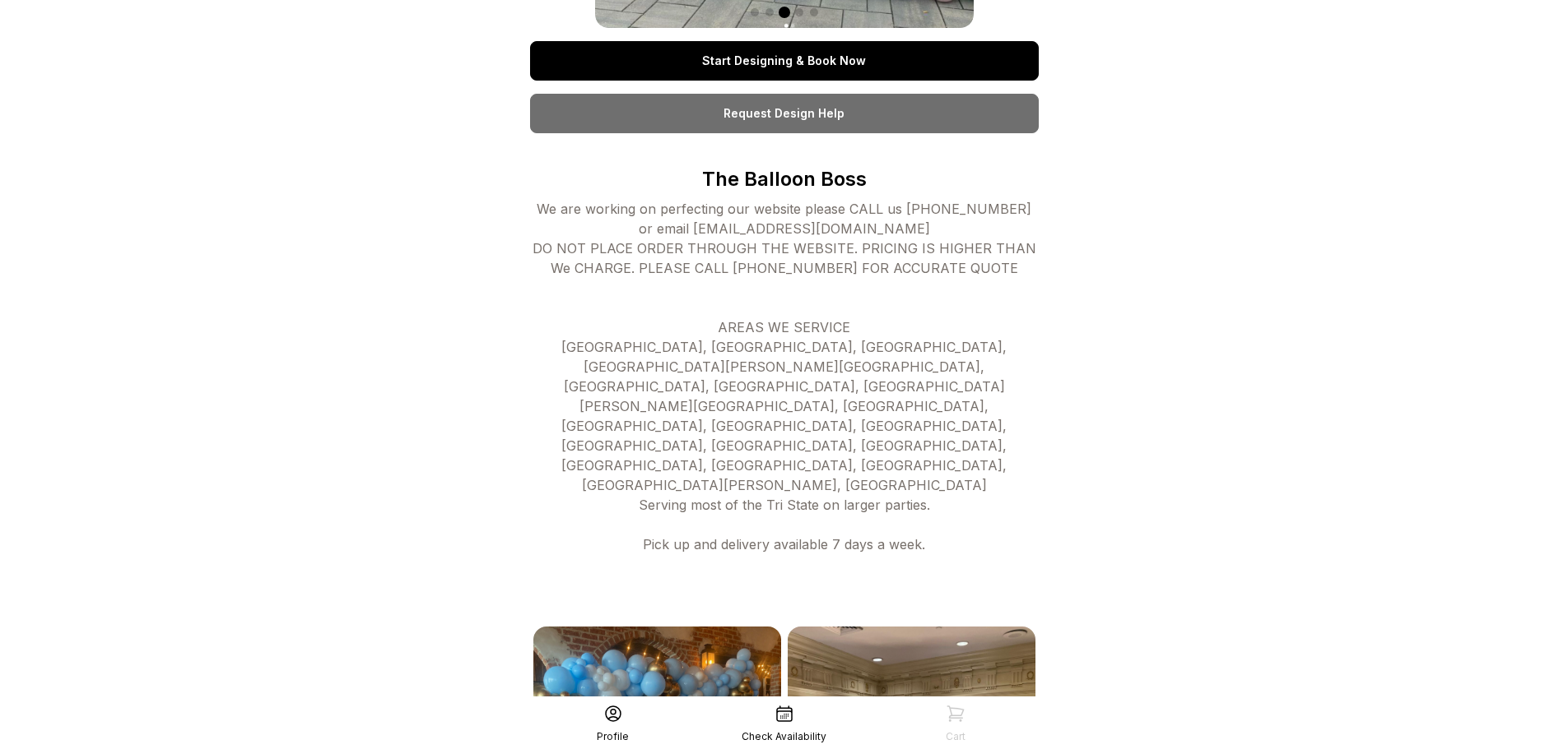
scroll to position [412, 0]
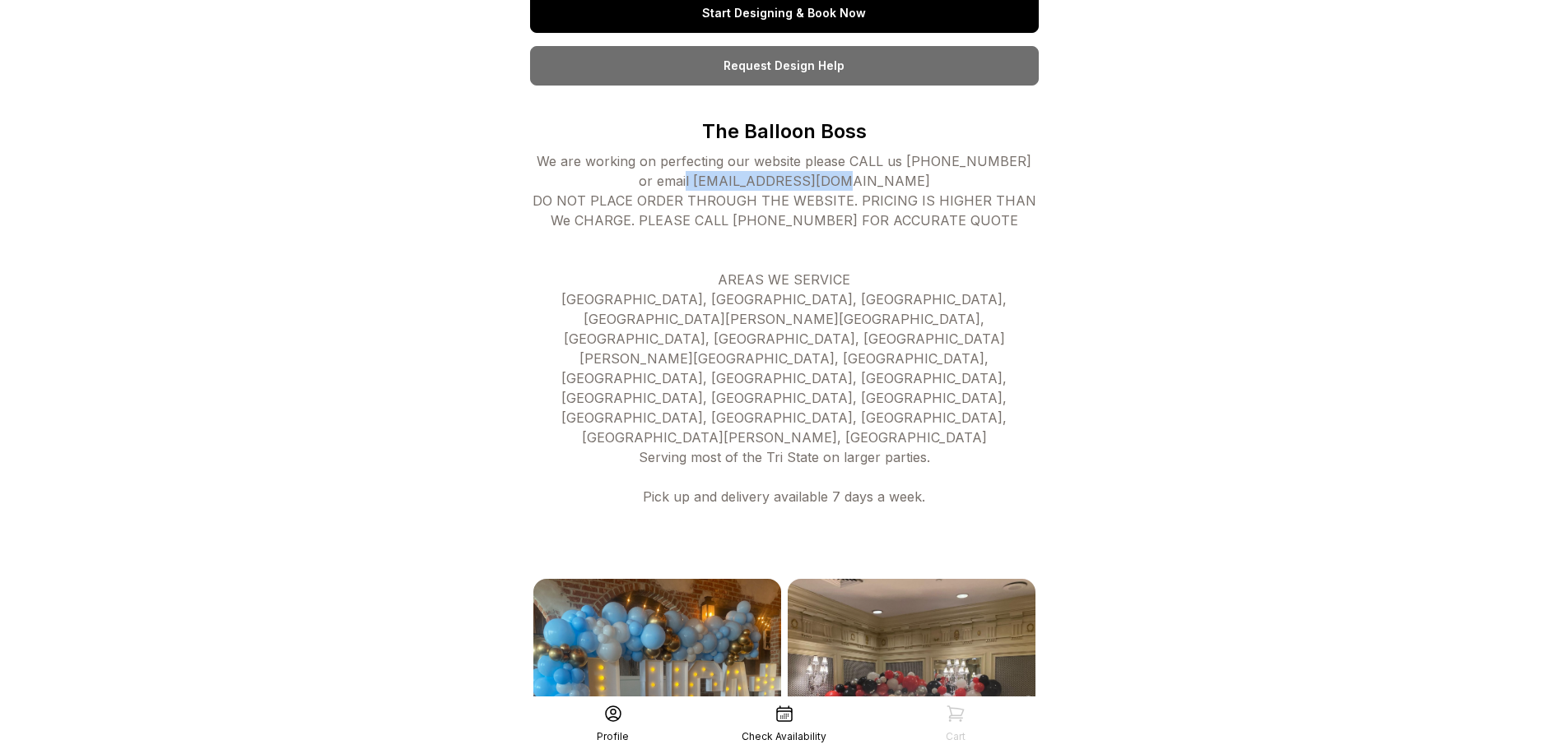
drag, startPoint x: 890, startPoint y: 178, endPoint x: 692, endPoint y: 176, distance: 198.0
click at [692, 176] on div "We are working on perfecting our website please CALL us [PHONE_NUMBER] or email…" at bounding box center [784, 358] width 509 height 414
copy div "[EMAIL_ADDRESS][DOMAIN_NAME]"
